Goal: Check status: Check status

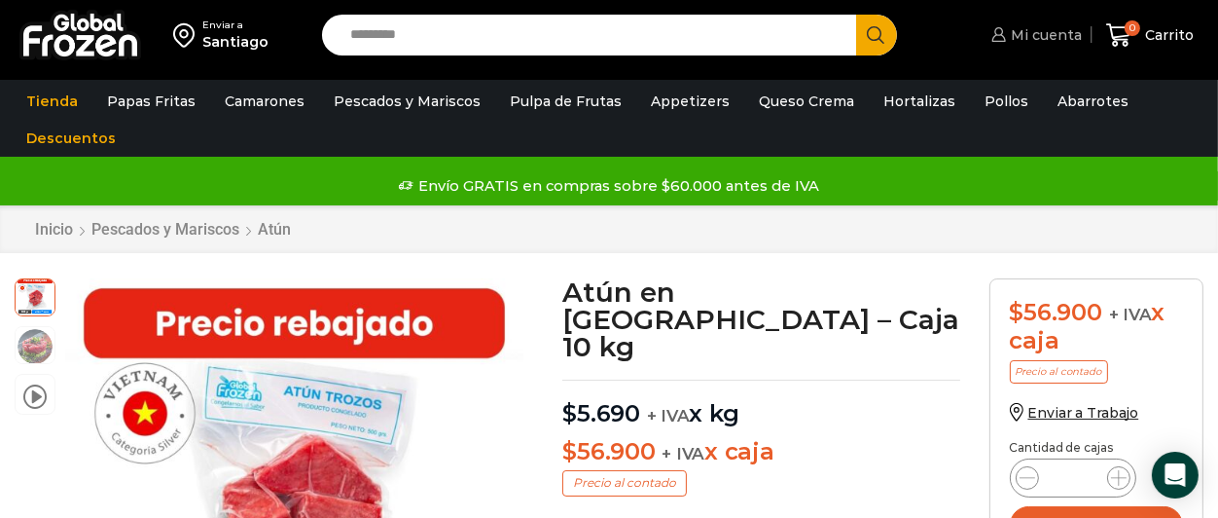
click at [1066, 45] on span "Mi cuenta" at bounding box center [1044, 34] width 76 height 19
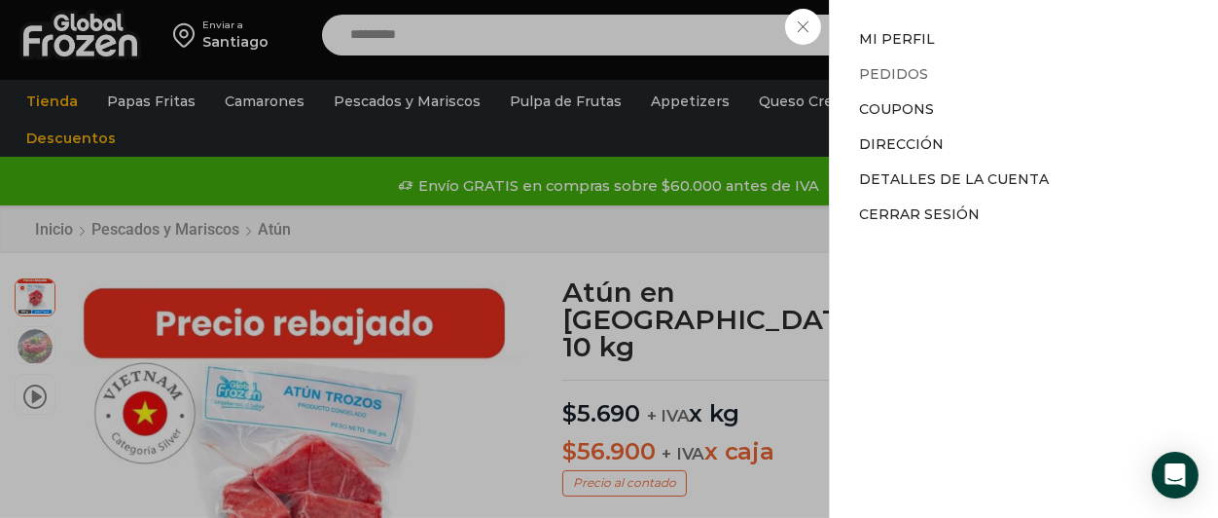
click at [905, 77] on link "Pedidos" at bounding box center [893, 74] width 69 height 18
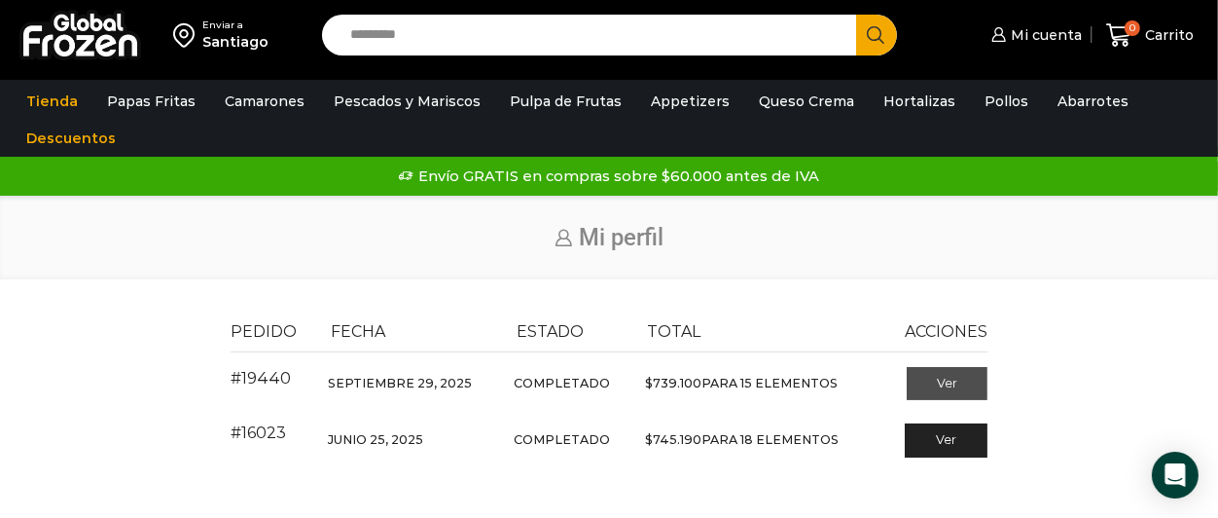
click at [937, 381] on link "Ver" at bounding box center [947, 383] width 81 height 33
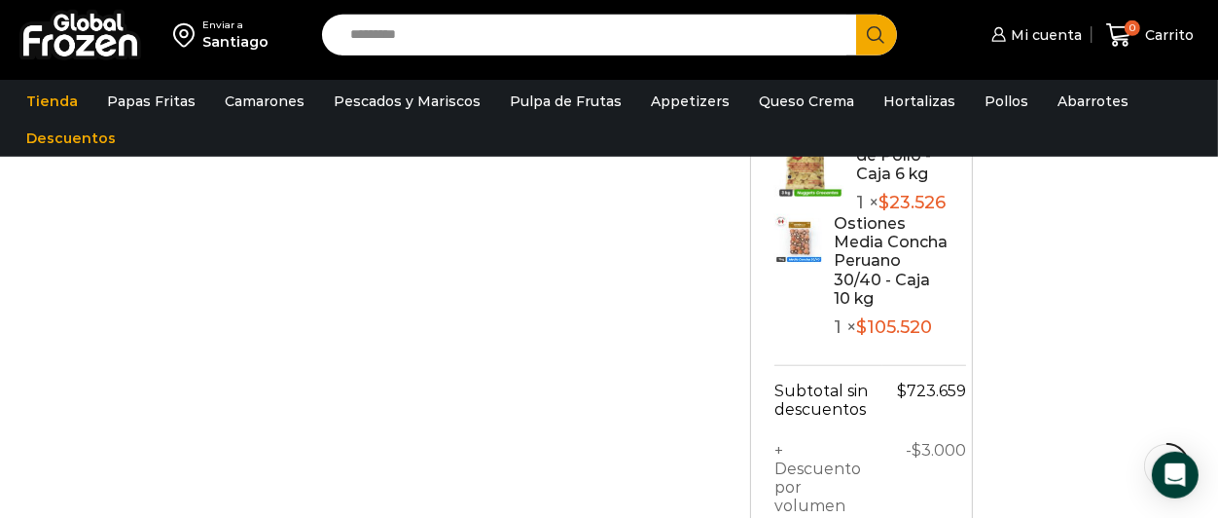
scroll to position [1405, 0]
